Goal: Navigation & Orientation: Find specific page/section

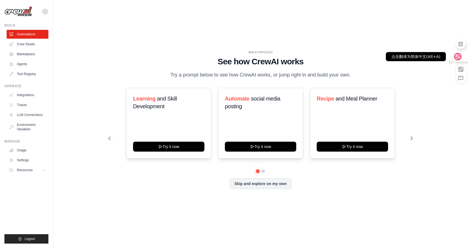
click at [460, 57] on icon at bounding box center [458, 57] width 6 height 6
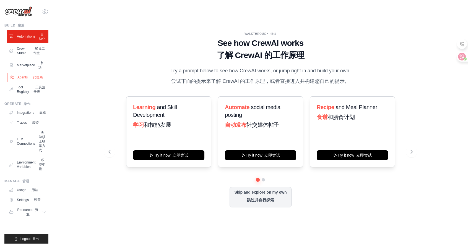
click at [36, 79] on font "代理商" at bounding box center [38, 78] width 10 height 4
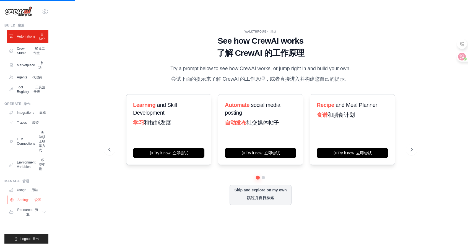
scroll to position [43, 0]
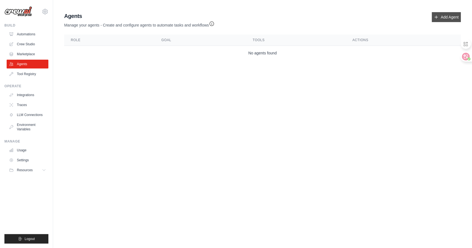
click at [444, 19] on link "Add Agent" at bounding box center [446, 17] width 29 height 10
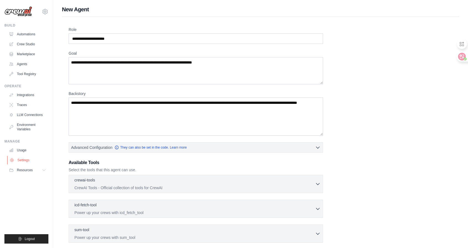
click at [27, 161] on link "Settings" at bounding box center [28, 160] width 42 height 9
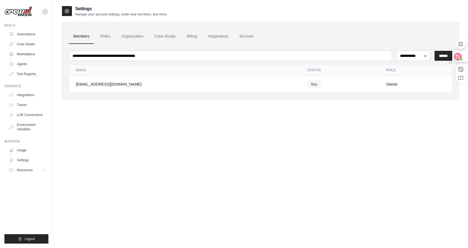
click at [458, 58] on icon at bounding box center [458, 57] width 6 height 6
click at [461, 58] on div at bounding box center [459, 57] width 15 height 10
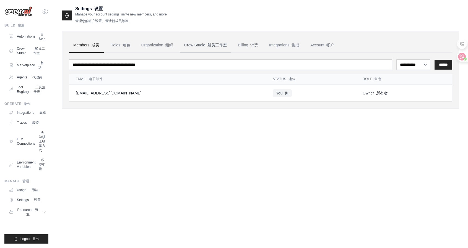
click at [203, 44] on link "Crew Studio 船员工作室" at bounding box center [205, 45] width 51 height 15
